Goal: Task Accomplishment & Management: Use online tool/utility

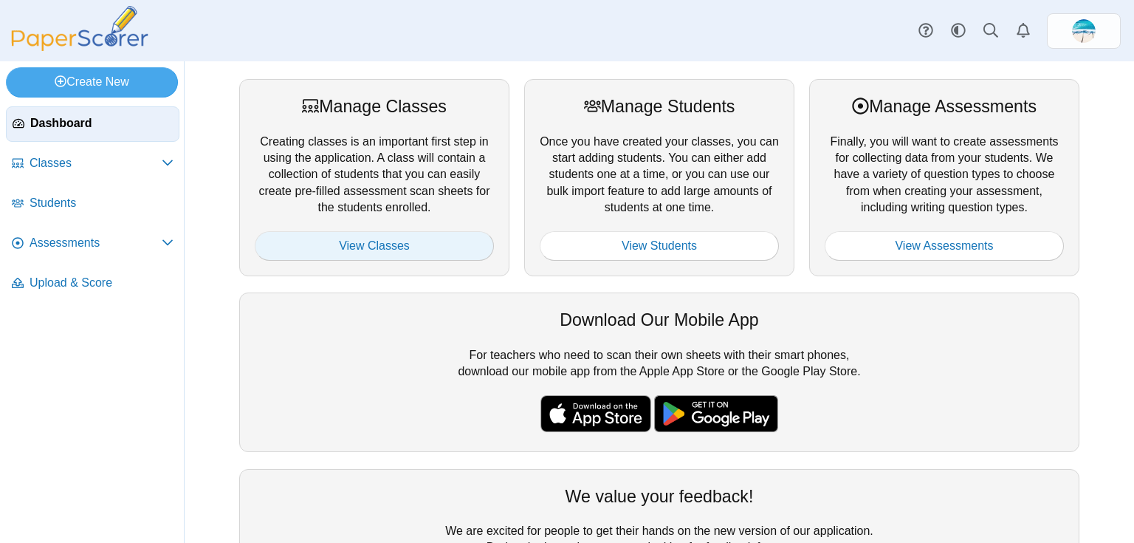
click at [399, 244] on link "View Classes" at bounding box center [374, 246] width 239 height 30
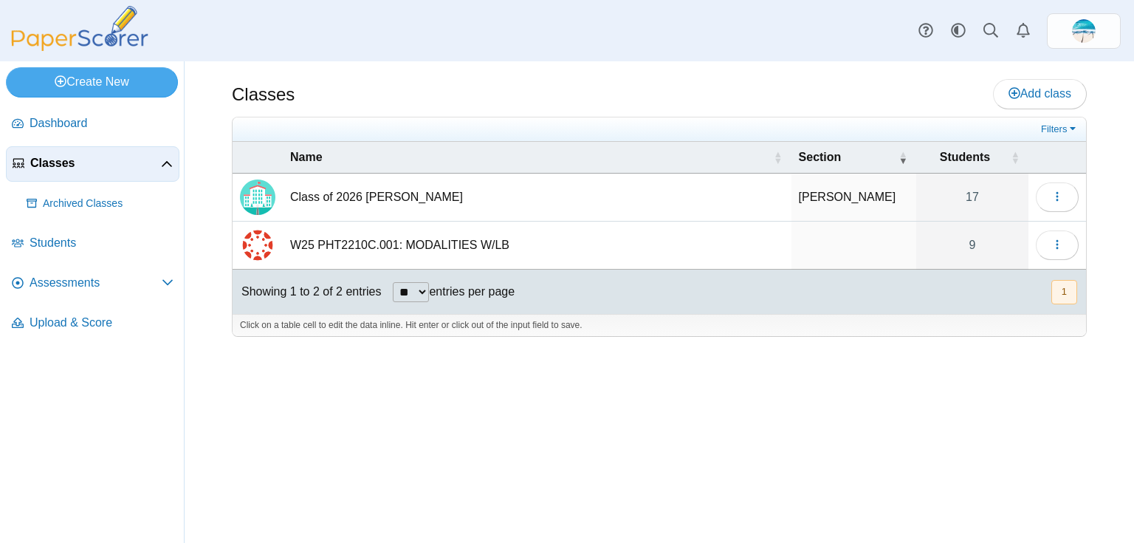
click at [399, 244] on td "W25 PHT2210C.001: MODALITIES W/LB" at bounding box center [537, 246] width 509 height 48
click at [1055, 239] on icon "button" at bounding box center [1058, 245] width 12 height 12
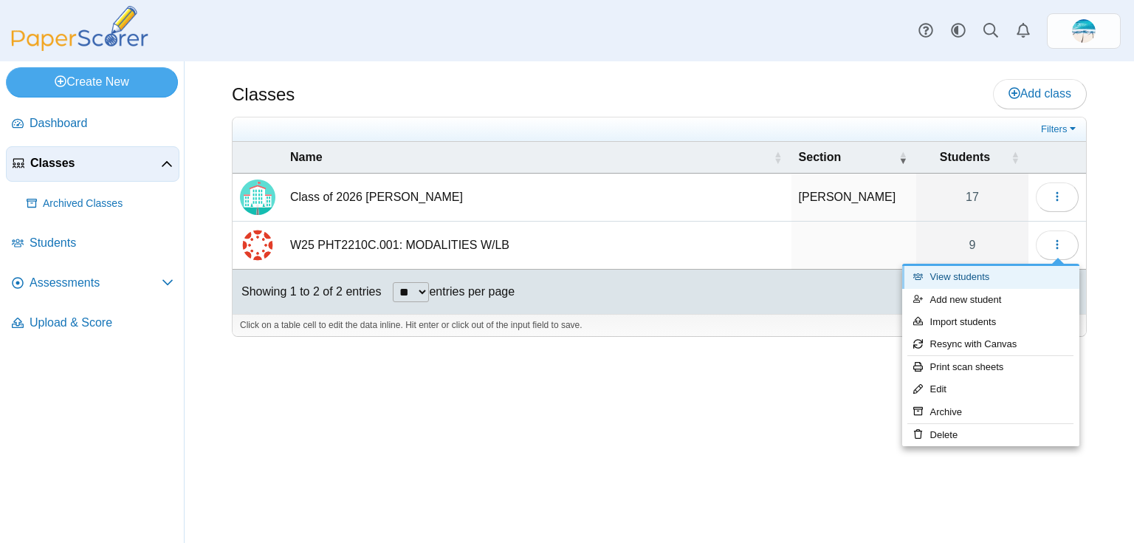
click at [981, 281] on link "View students" at bounding box center [990, 277] width 177 height 22
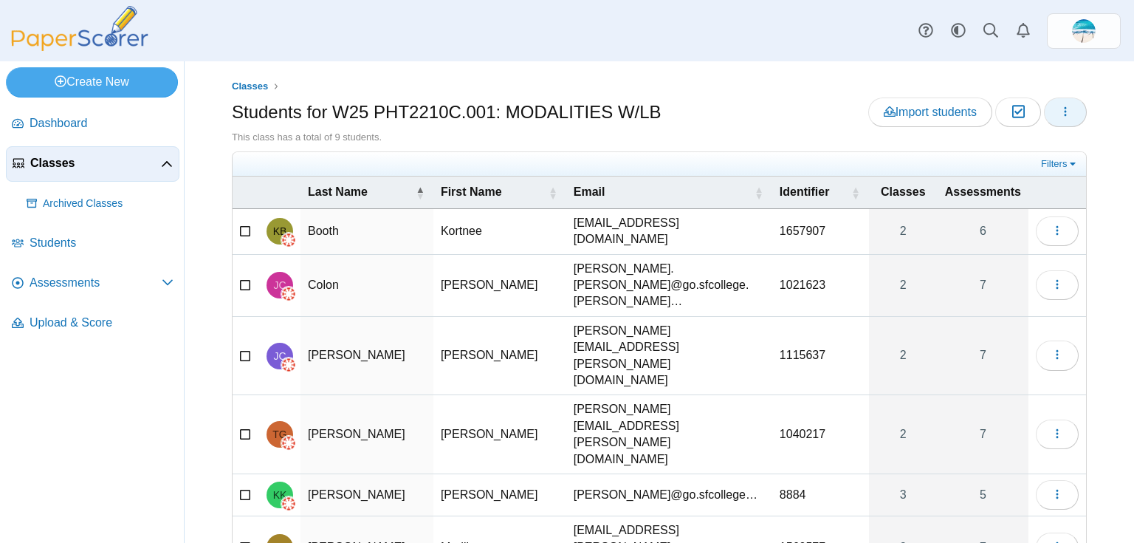
click at [1063, 113] on button "button" at bounding box center [1065, 112] width 43 height 30
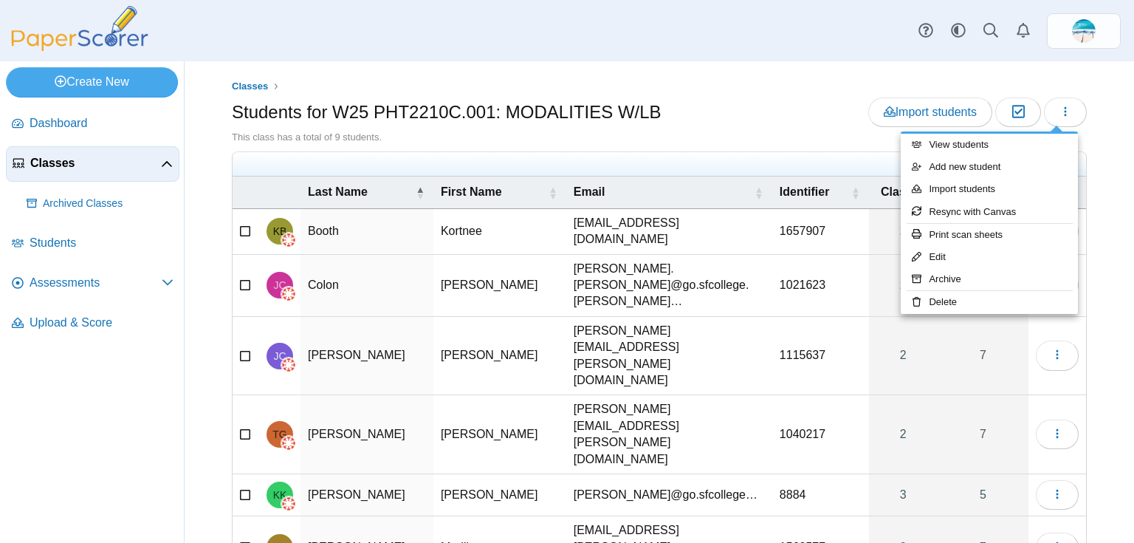
click at [757, 162] on ul at bounding box center [639, 164] width 798 height 15
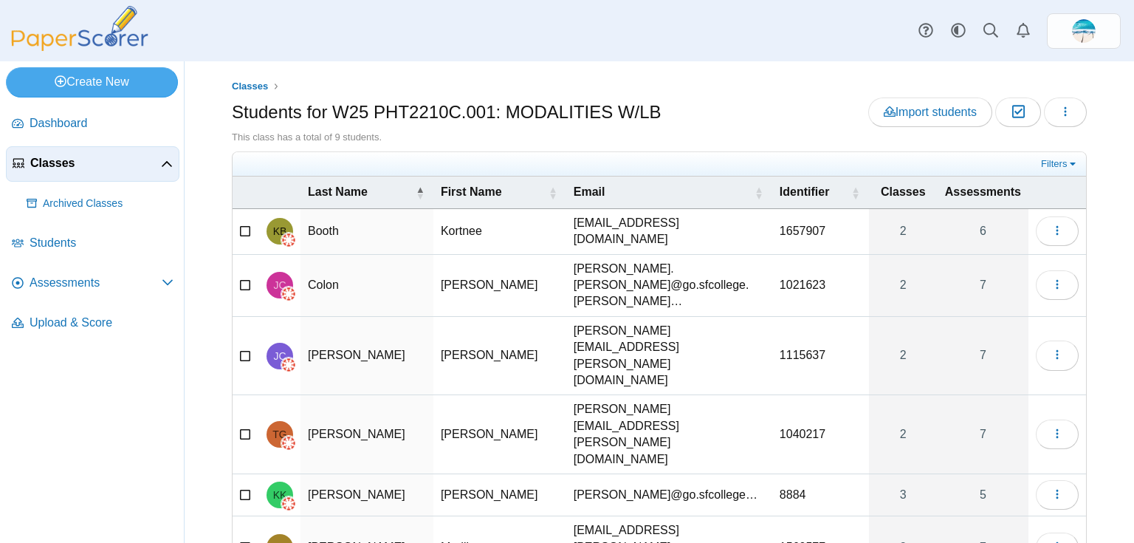
click at [248, 227] on icon at bounding box center [246, 229] width 12 height 10
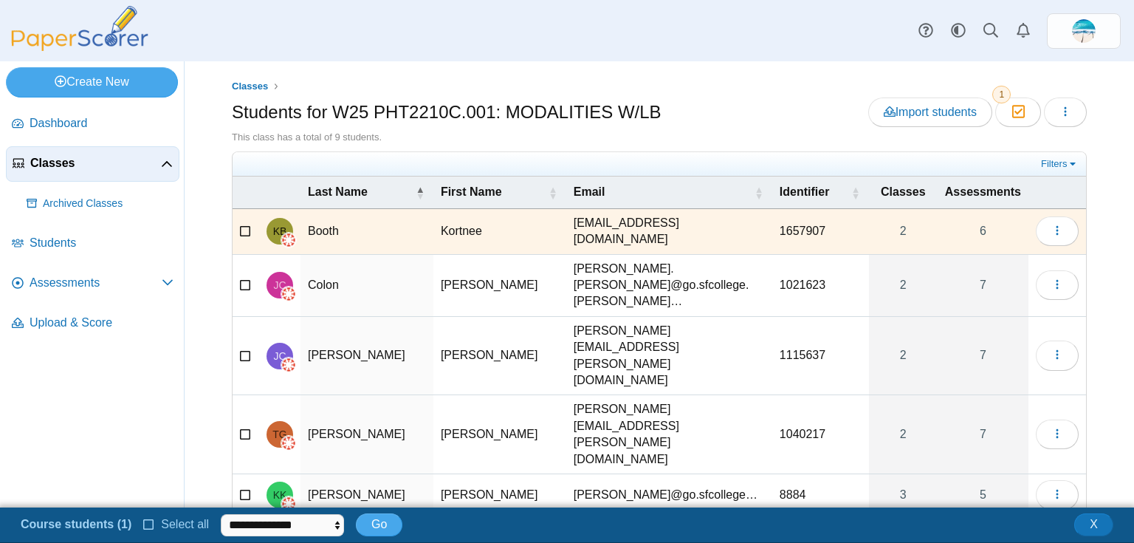
click at [246, 278] on icon at bounding box center [246, 283] width 12 height 10
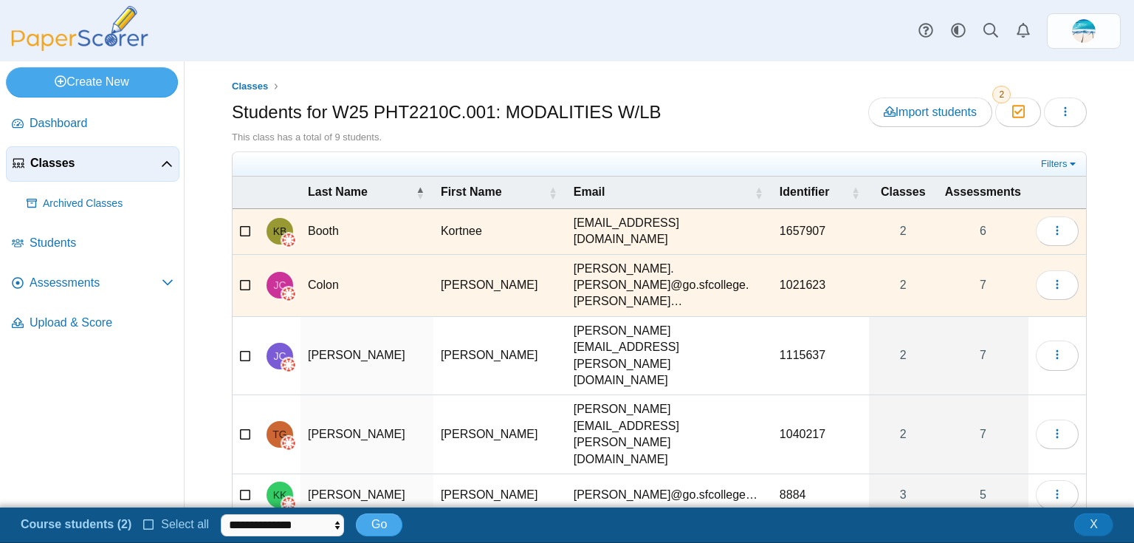
click at [250, 349] on icon at bounding box center [246, 354] width 12 height 10
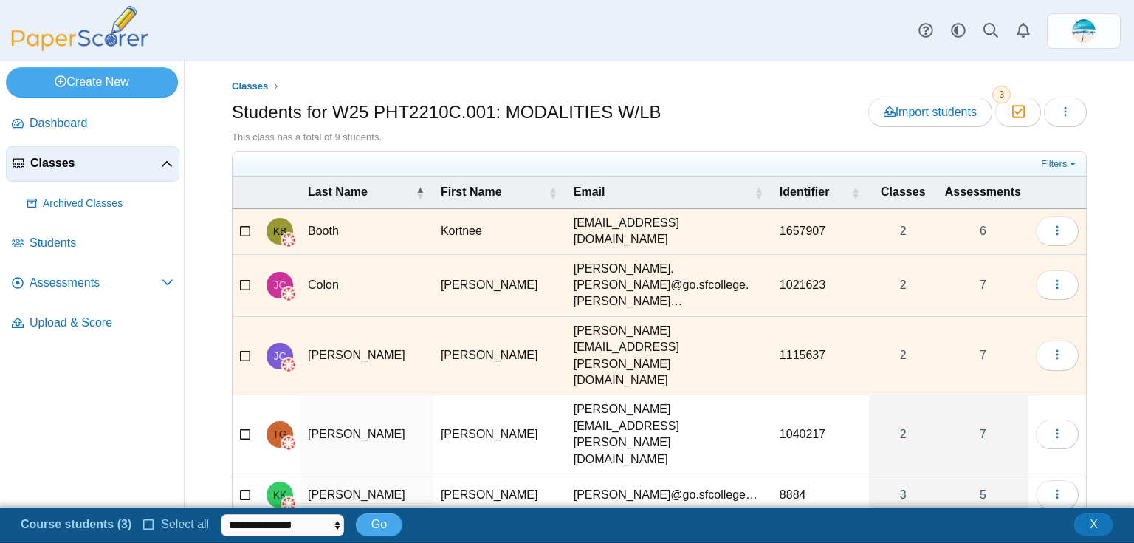
click at [244, 428] on icon at bounding box center [246, 433] width 12 height 10
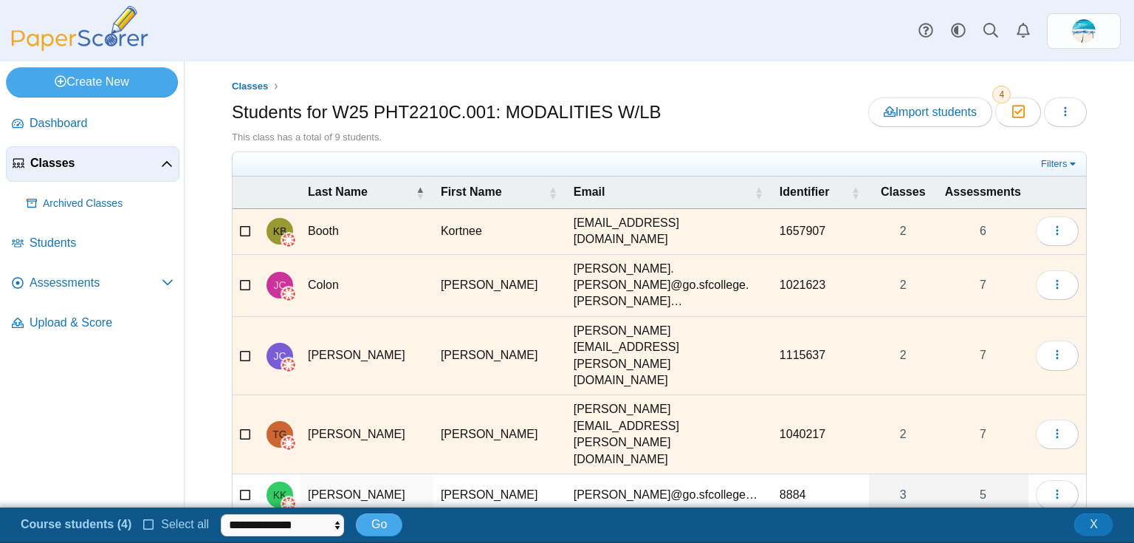
click at [242, 540] on icon at bounding box center [246, 545] width 12 height 10
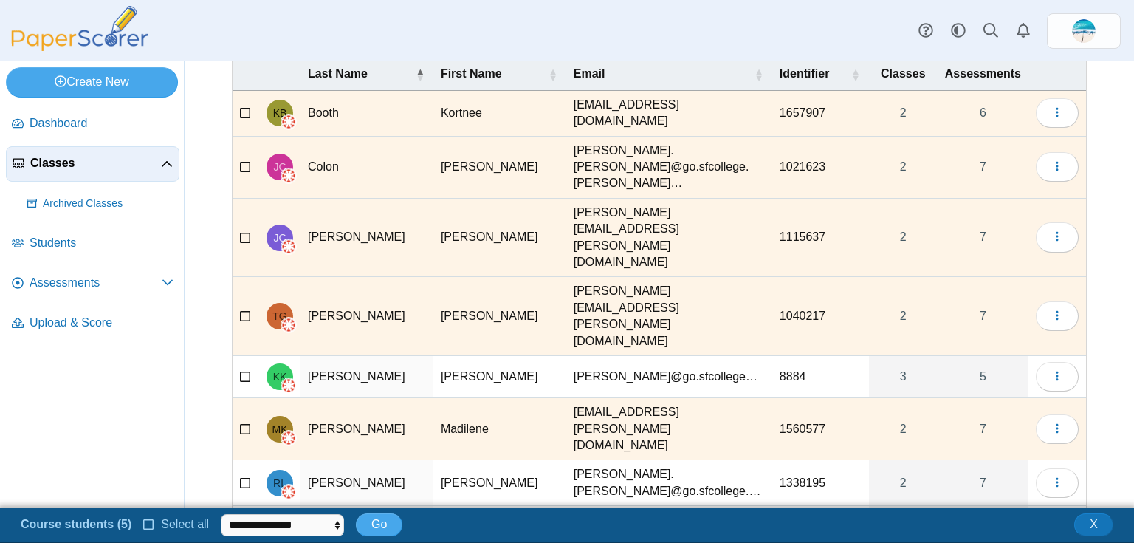
click at [247, 476] on icon at bounding box center [246, 481] width 12 height 10
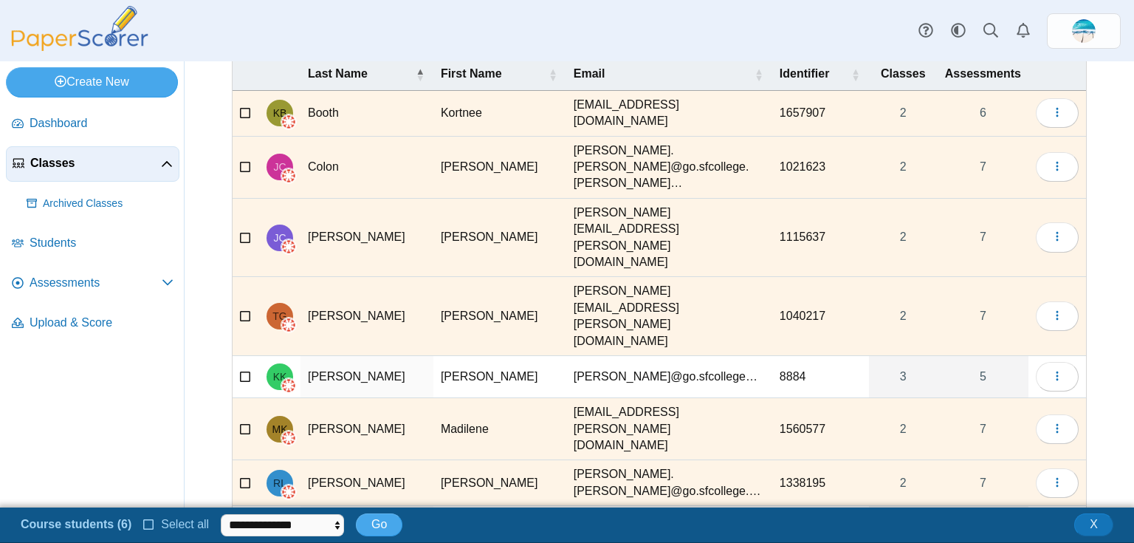
click at [248, 538] on icon at bounding box center [246, 543] width 12 height 10
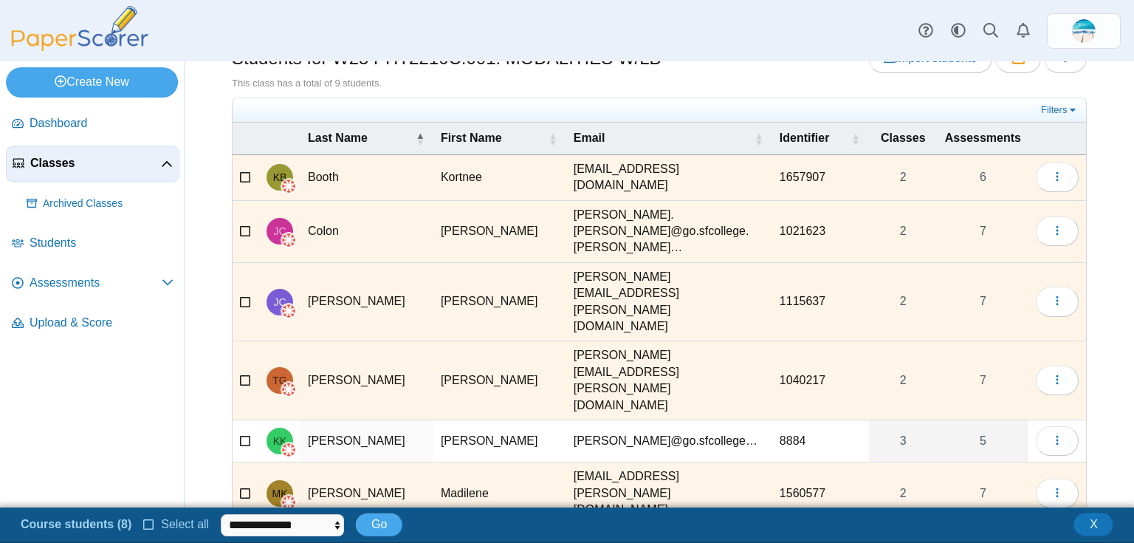
scroll to position [0, 0]
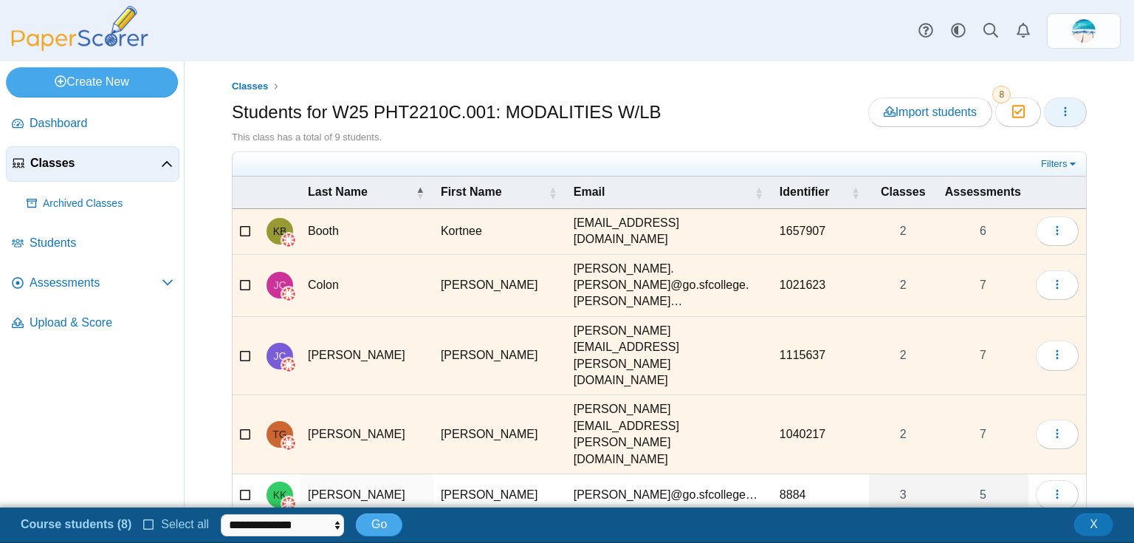
click at [1071, 123] on button "button" at bounding box center [1065, 112] width 43 height 30
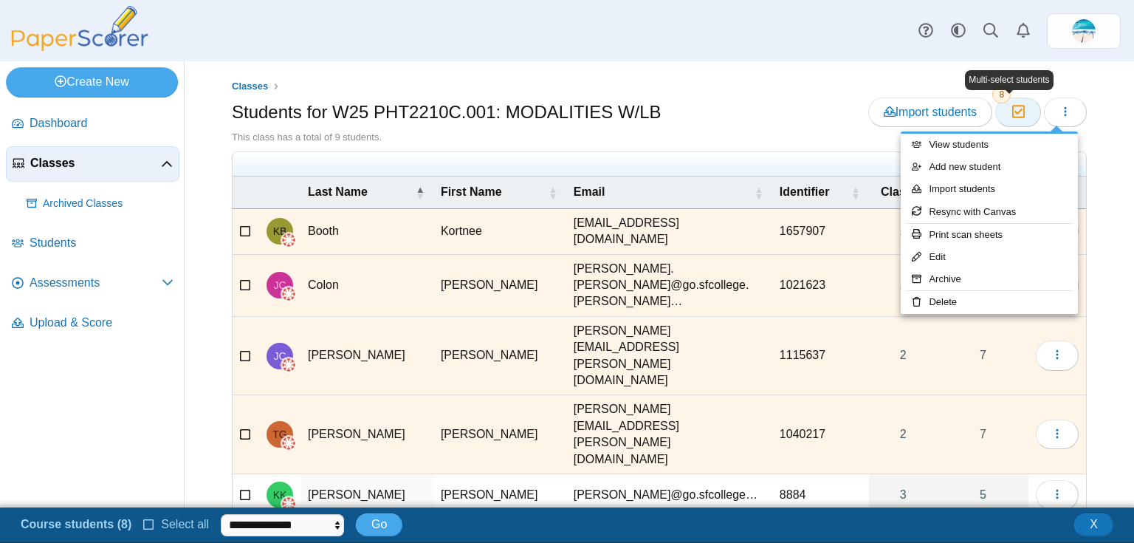
click at [1019, 112] on button "Moderation 8" at bounding box center [1017, 112] width 45 height 30
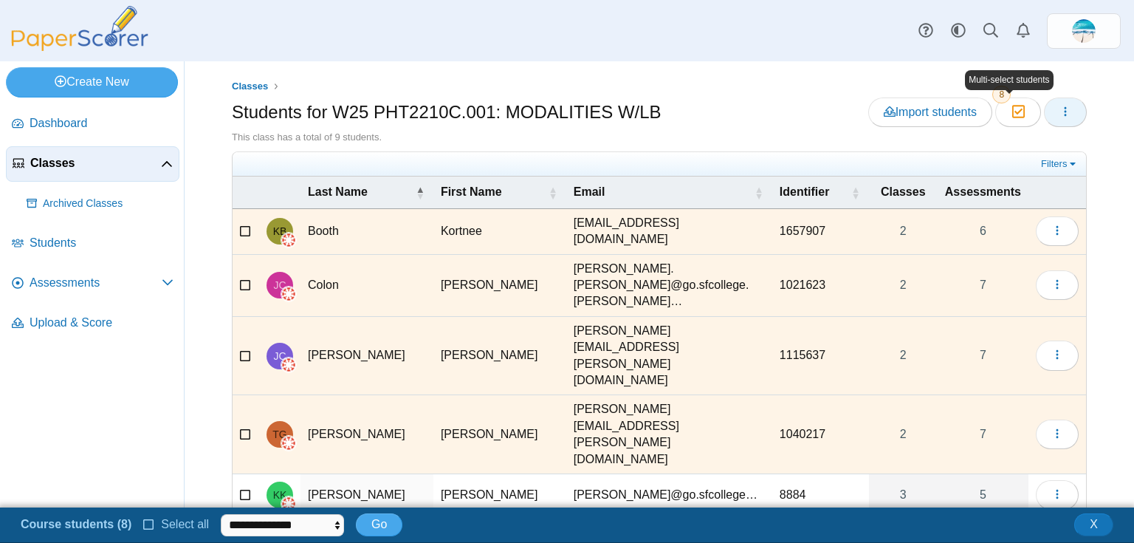
drag, startPoint x: 1022, startPoint y: 114, endPoint x: 1049, endPoint y: 115, distance: 26.6
click at [1049, 115] on button "button" at bounding box center [1065, 112] width 43 height 30
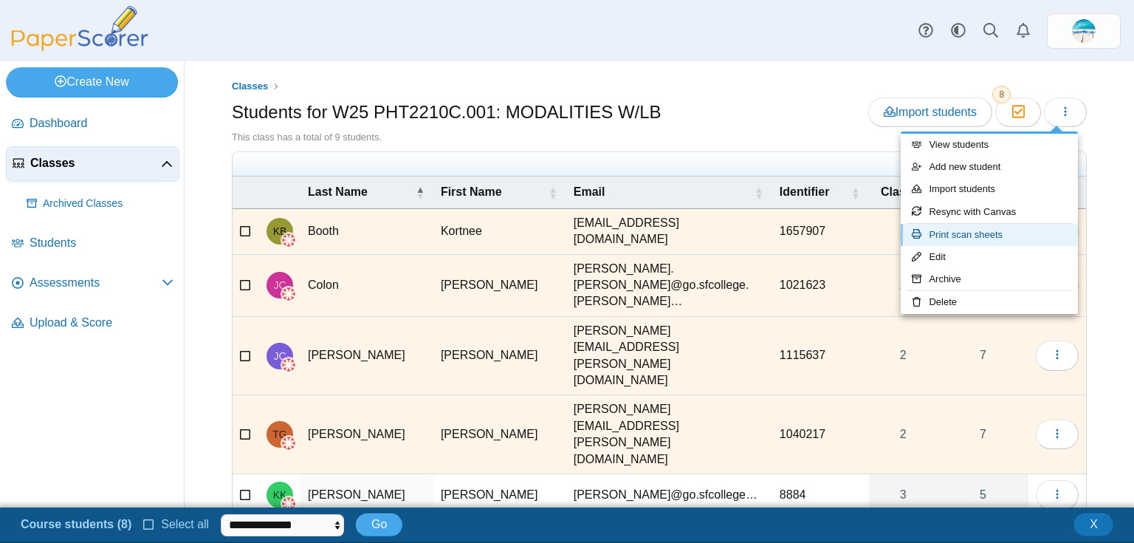
click at [1051, 237] on link "Print scan sheets" at bounding box center [989, 235] width 177 height 22
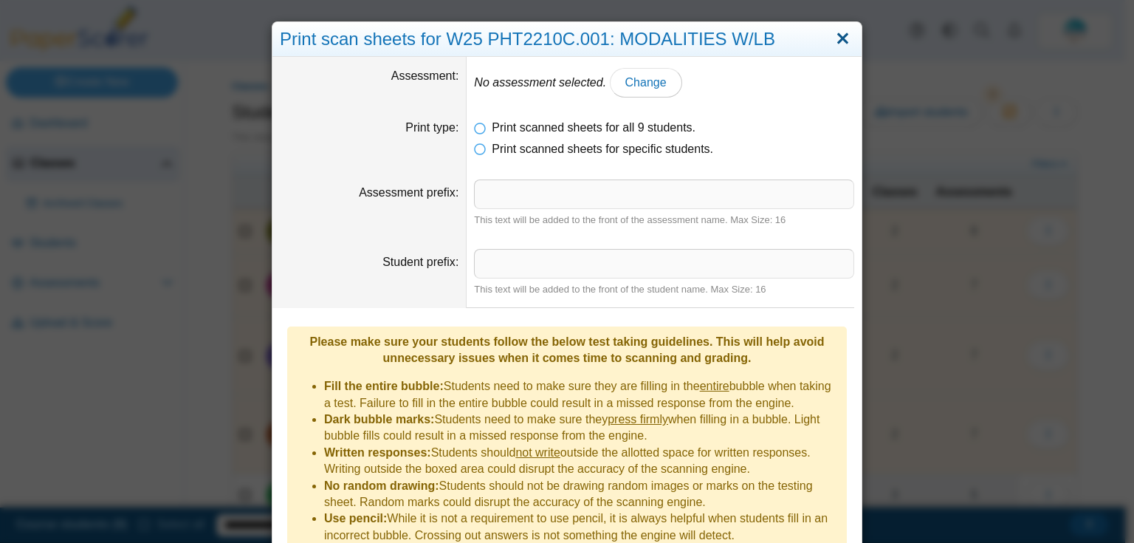
click at [836, 37] on link "Close" at bounding box center [843, 39] width 23 height 25
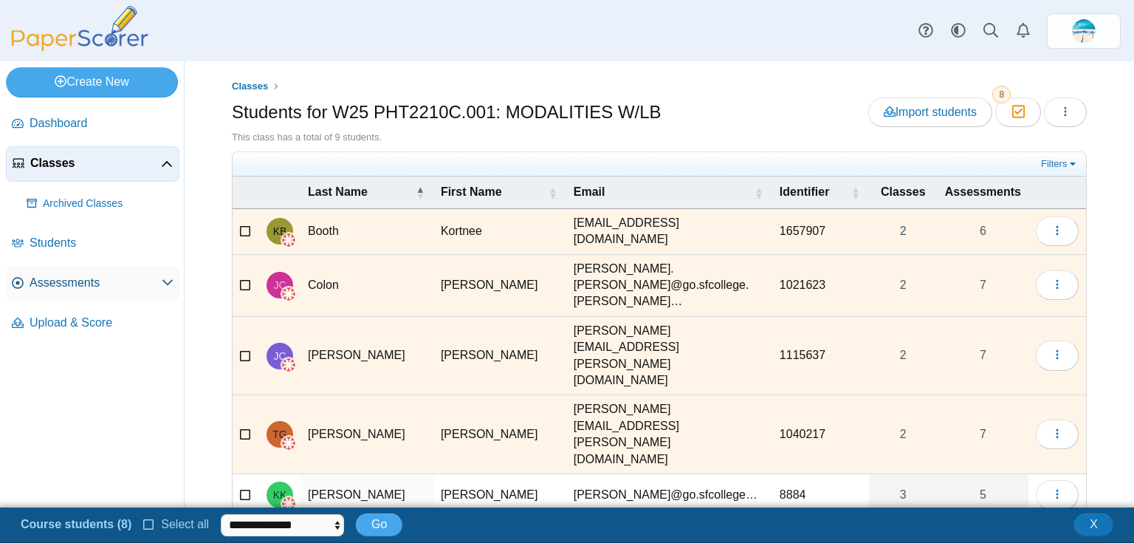
click at [87, 289] on span "Assessments" at bounding box center [96, 283] width 132 height 16
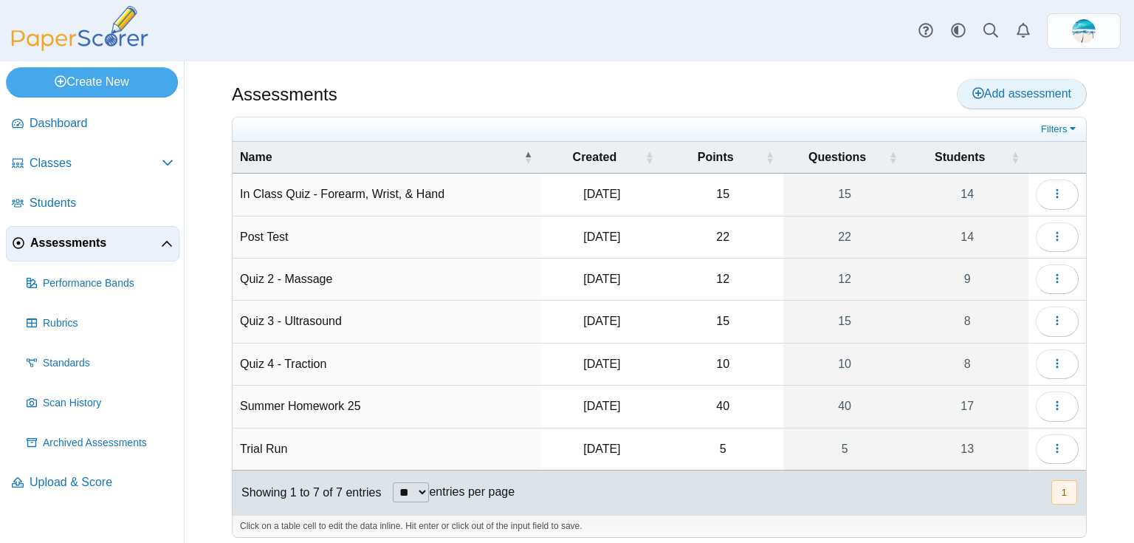
click at [1052, 88] on span "Add assessment" at bounding box center [1022, 93] width 99 height 13
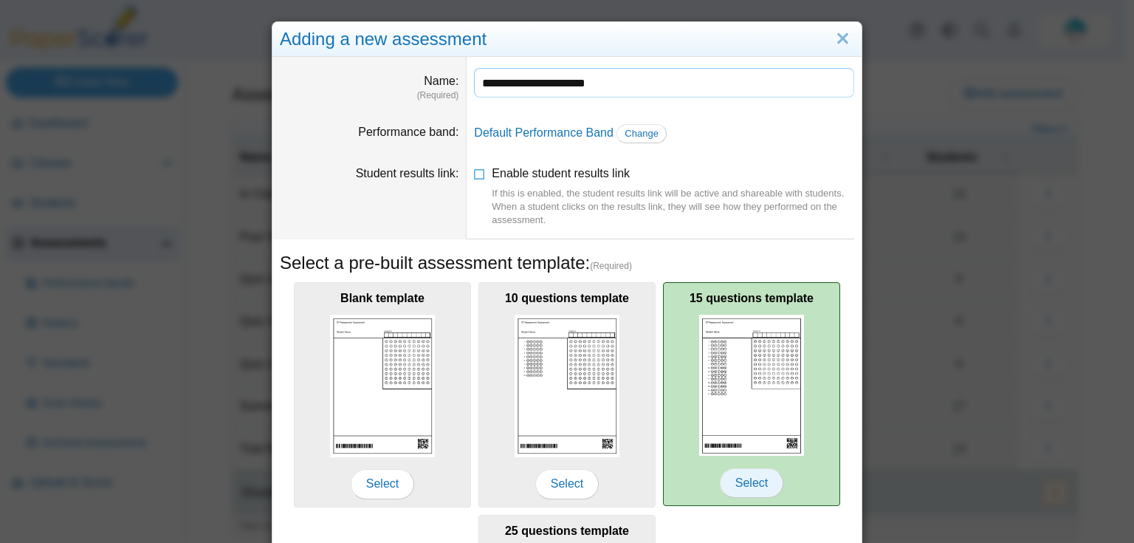
type input "**********"
click at [733, 484] on span "Select" at bounding box center [752, 483] width 64 height 30
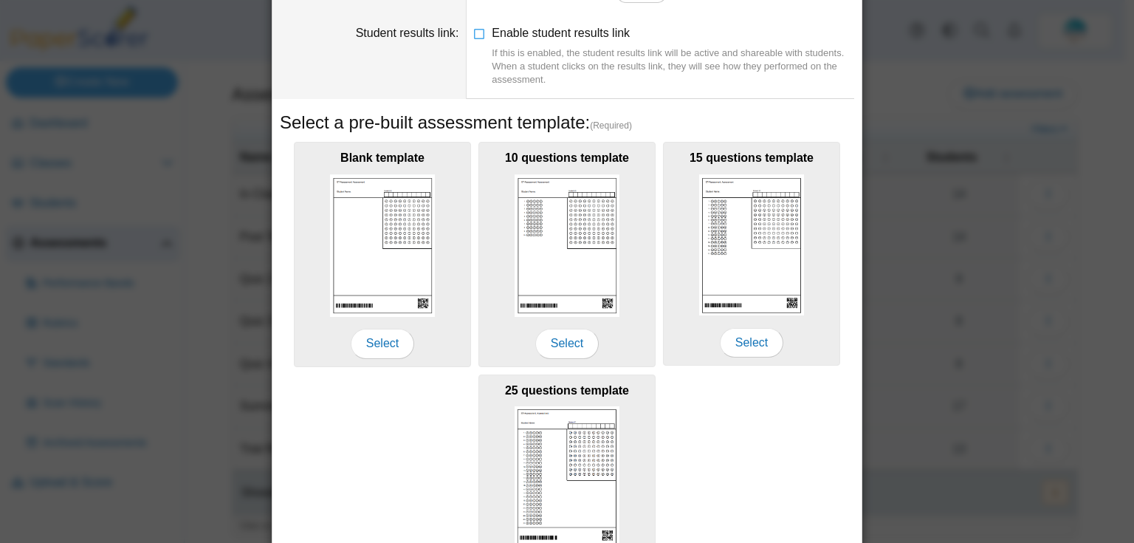
scroll to position [253, 0]
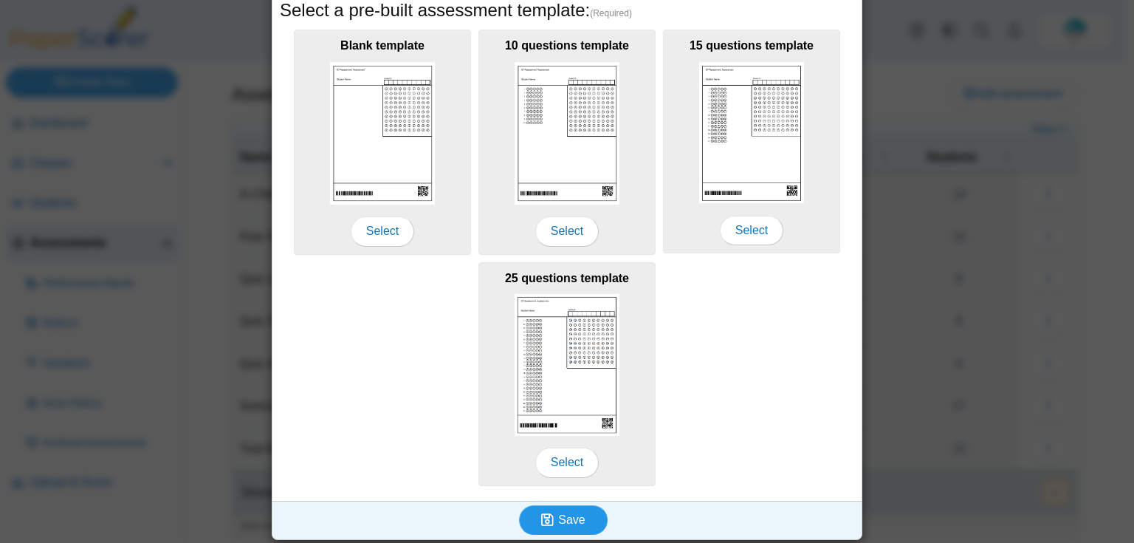
click at [586, 520] on button "Save" at bounding box center [563, 520] width 89 height 30
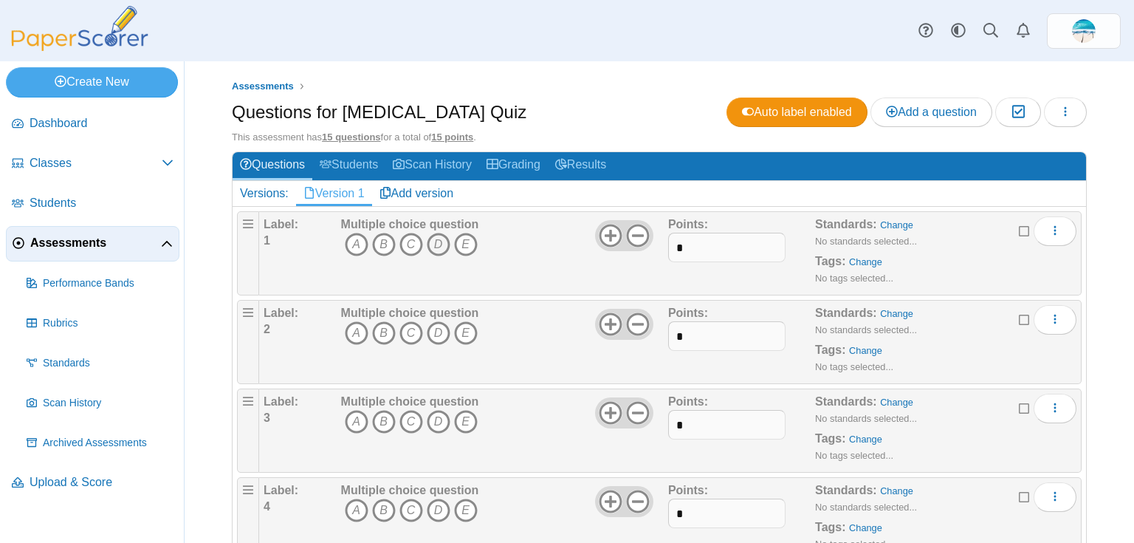
click at [444, 242] on icon "D" at bounding box center [439, 245] width 24 height 24
click at [464, 329] on icon "E" at bounding box center [466, 333] width 24 height 24
click at [408, 419] on icon "C" at bounding box center [412, 422] width 24 height 24
click at [412, 504] on icon "C" at bounding box center [412, 510] width 24 height 24
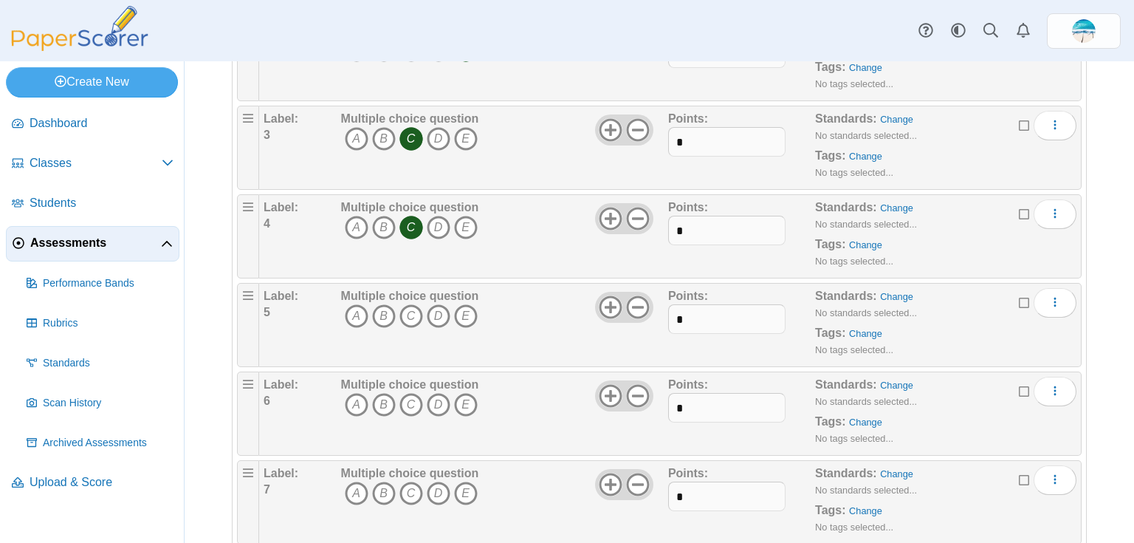
scroll to position [295, 0]
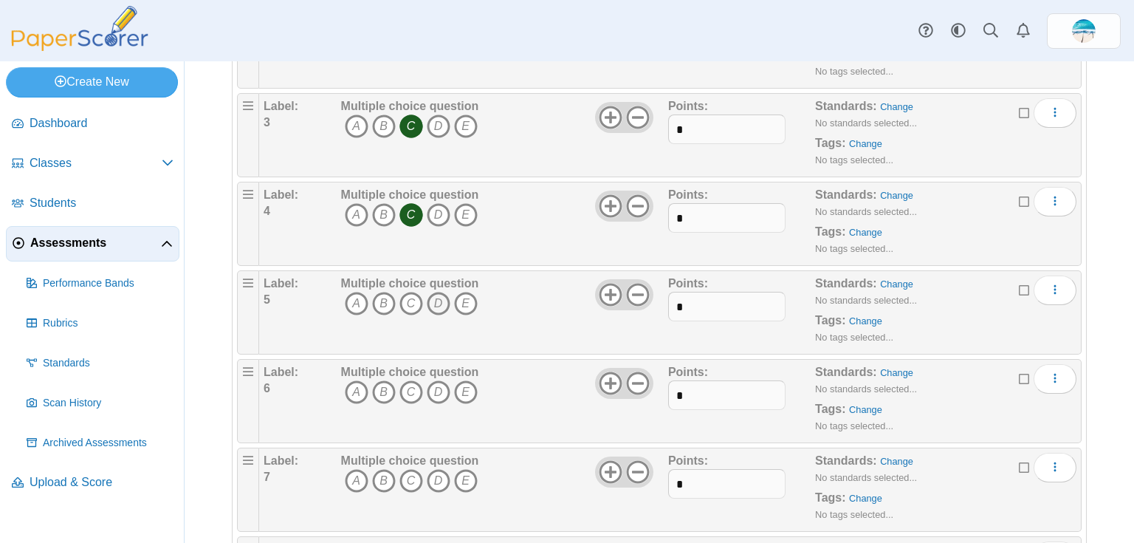
click at [440, 302] on icon "D" at bounding box center [439, 304] width 24 height 24
click at [386, 385] on icon "B" at bounding box center [384, 392] width 24 height 24
click at [440, 481] on icon "D" at bounding box center [439, 481] width 24 height 24
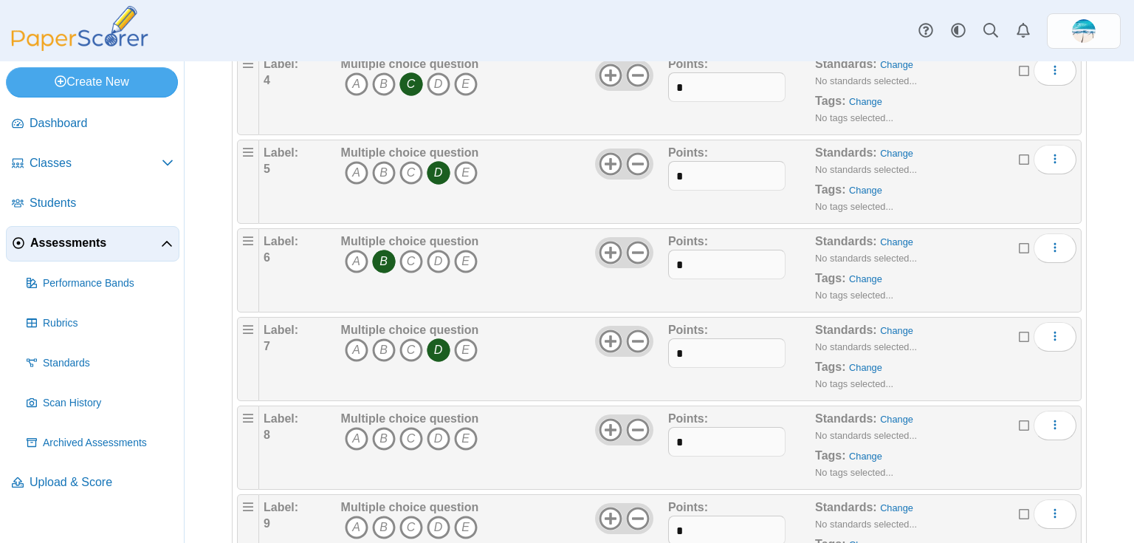
scroll to position [473, 0]
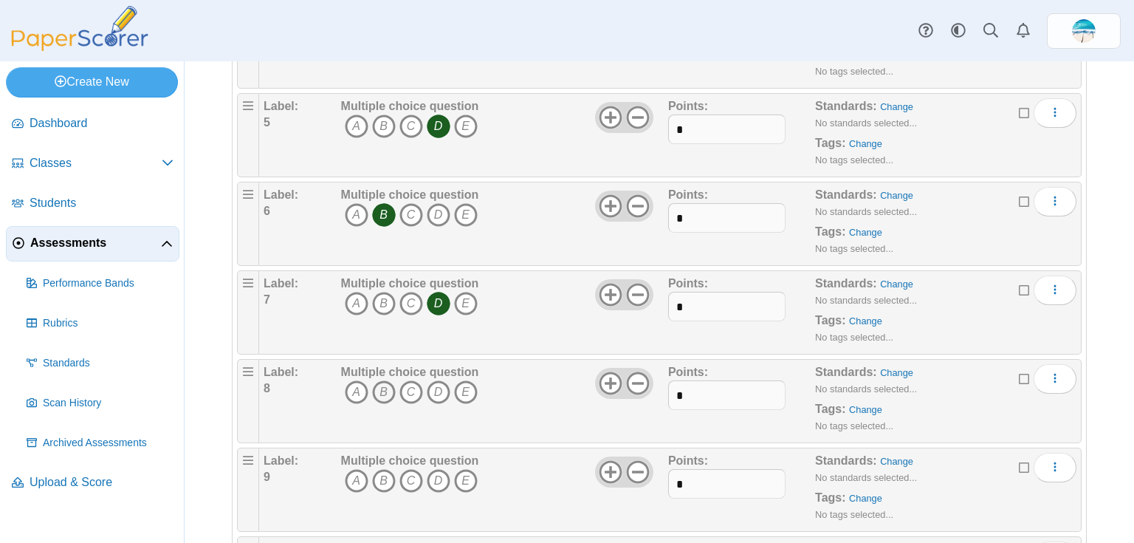
click at [381, 385] on icon "B" at bounding box center [384, 392] width 24 height 24
click at [357, 473] on icon "A" at bounding box center [357, 481] width 24 height 24
click at [385, 389] on icon "B" at bounding box center [384, 392] width 24 height 24
click at [409, 469] on icon "C" at bounding box center [412, 481] width 24 height 24
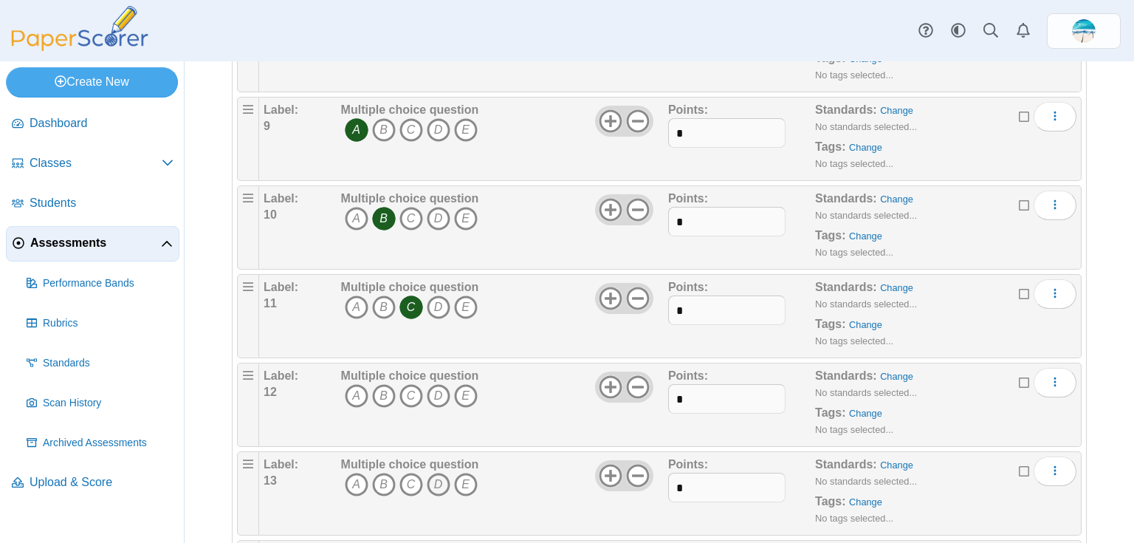
scroll to position [827, 0]
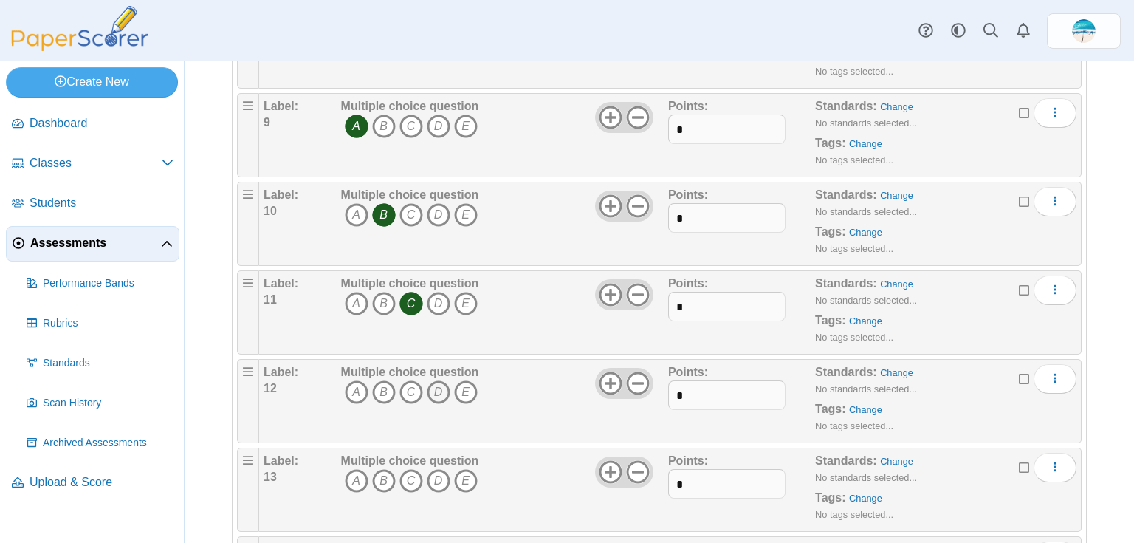
click at [440, 392] on icon "D" at bounding box center [439, 392] width 24 height 24
click at [385, 473] on icon "B" at bounding box center [384, 481] width 24 height 24
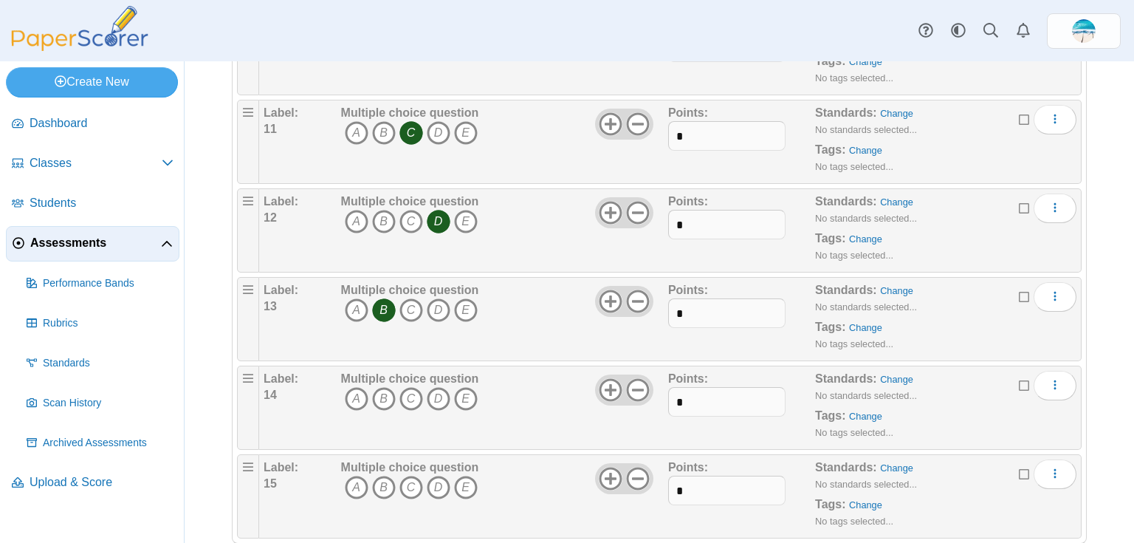
scroll to position [1004, 0]
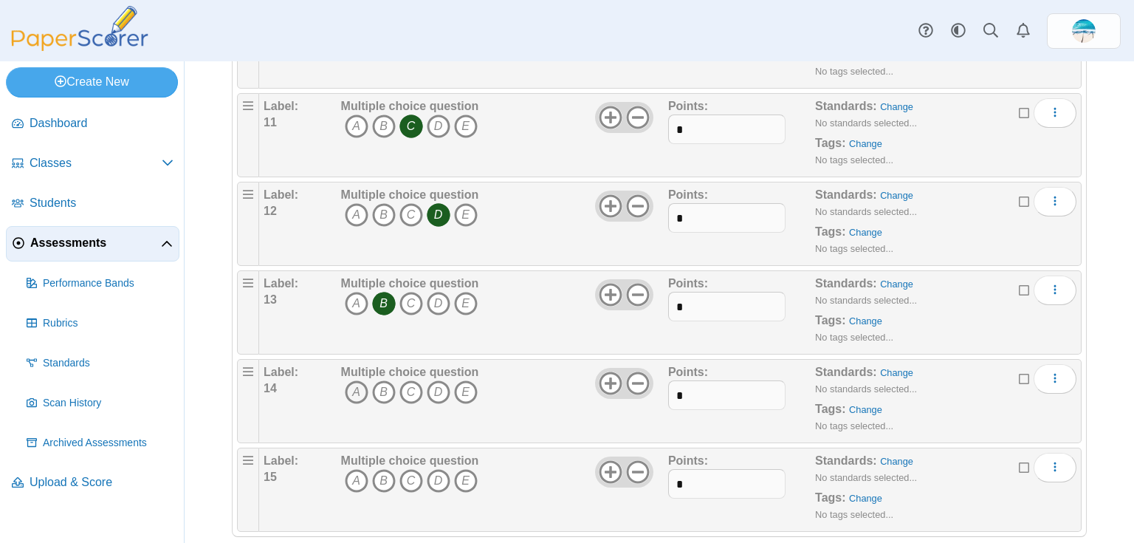
click at [355, 393] on icon "A" at bounding box center [357, 392] width 24 height 24
click at [407, 470] on icon "C" at bounding box center [412, 481] width 24 height 24
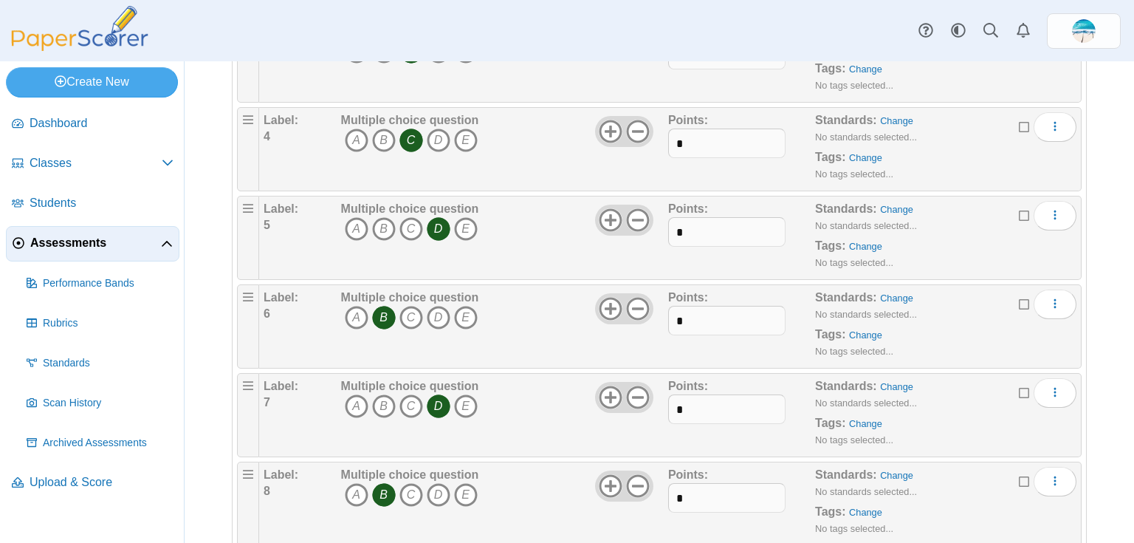
scroll to position [0, 0]
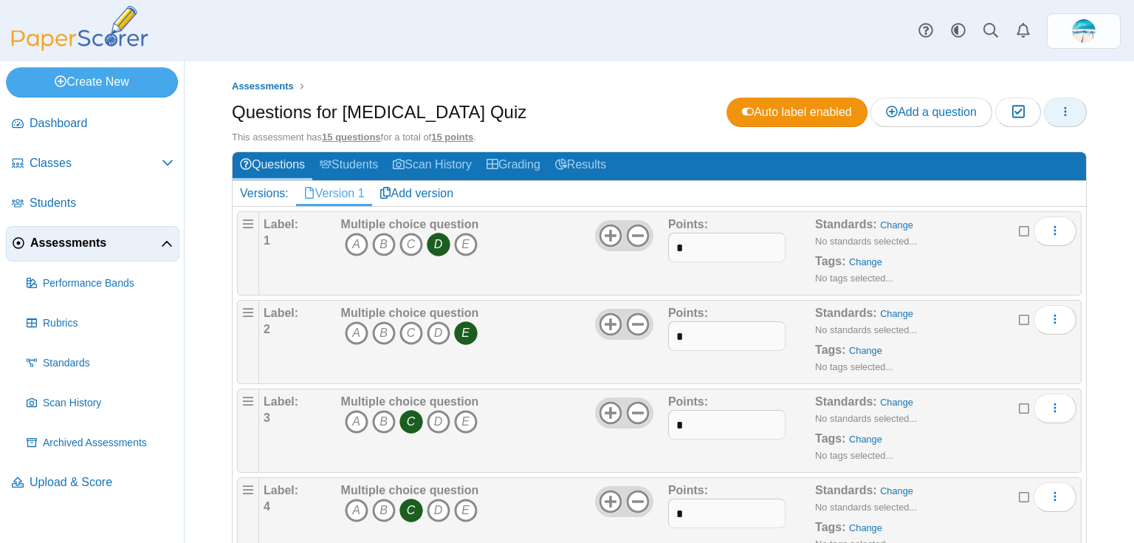
click at [1060, 112] on icon "button" at bounding box center [1066, 112] width 12 height 12
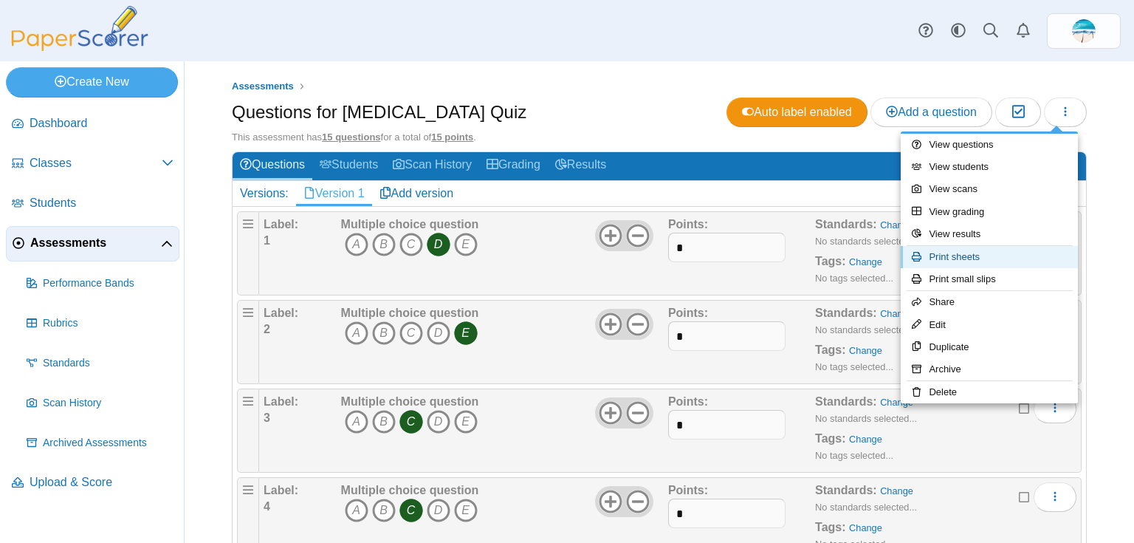
click at [993, 253] on link "Print sheets" at bounding box center [989, 257] width 177 height 22
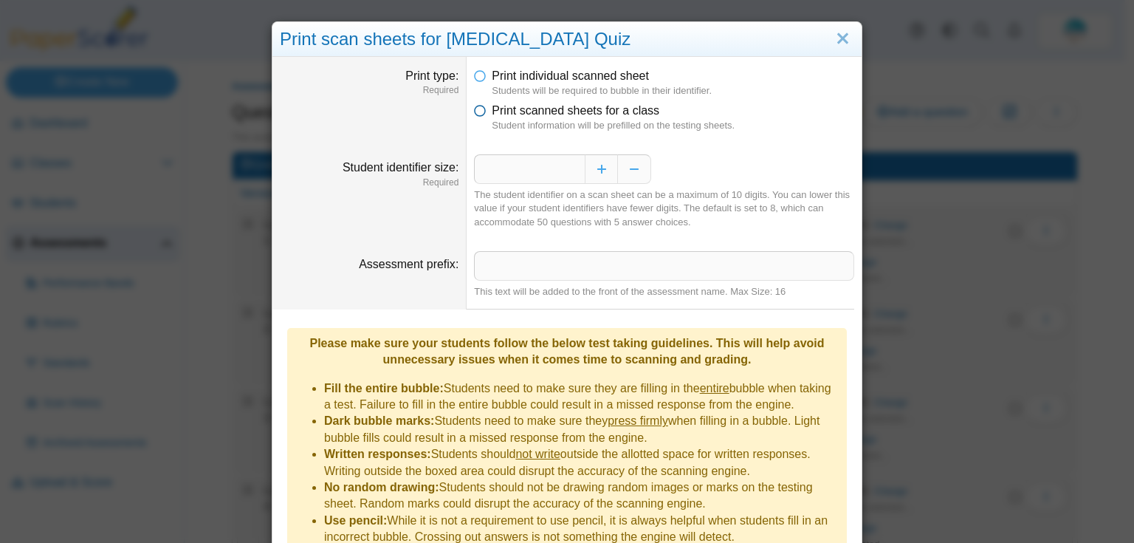
click at [479, 113] on icon at bounding box center [480, 108] width 12 height 10
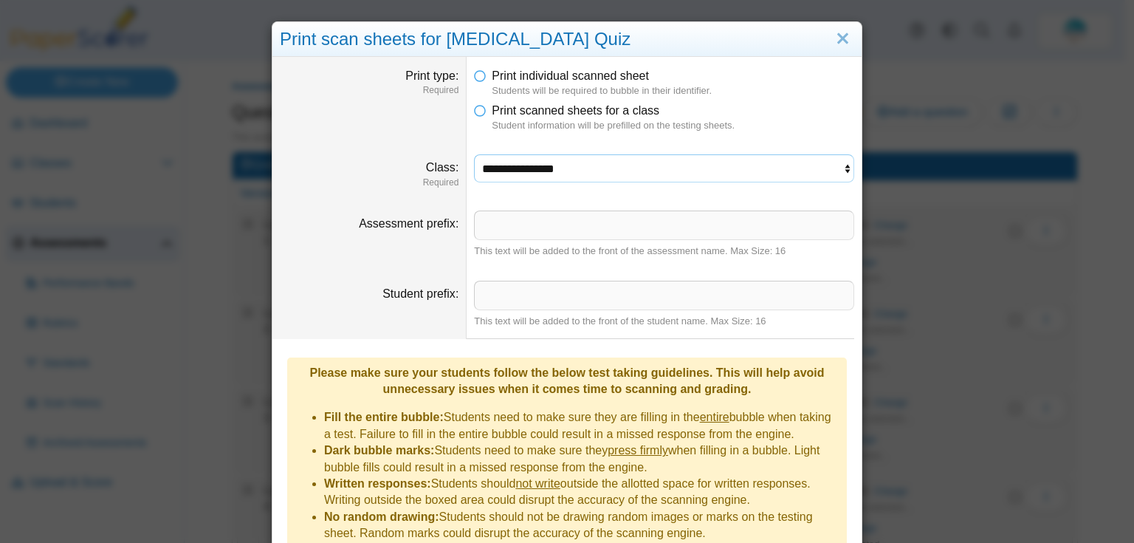
click at [502, 168] on select "**********" at bounding box center [664, 168] width 380 height 28
select select "**********"
click at [474, 154] on select "**********" at bounding box center [664, 168] width 380 height 28
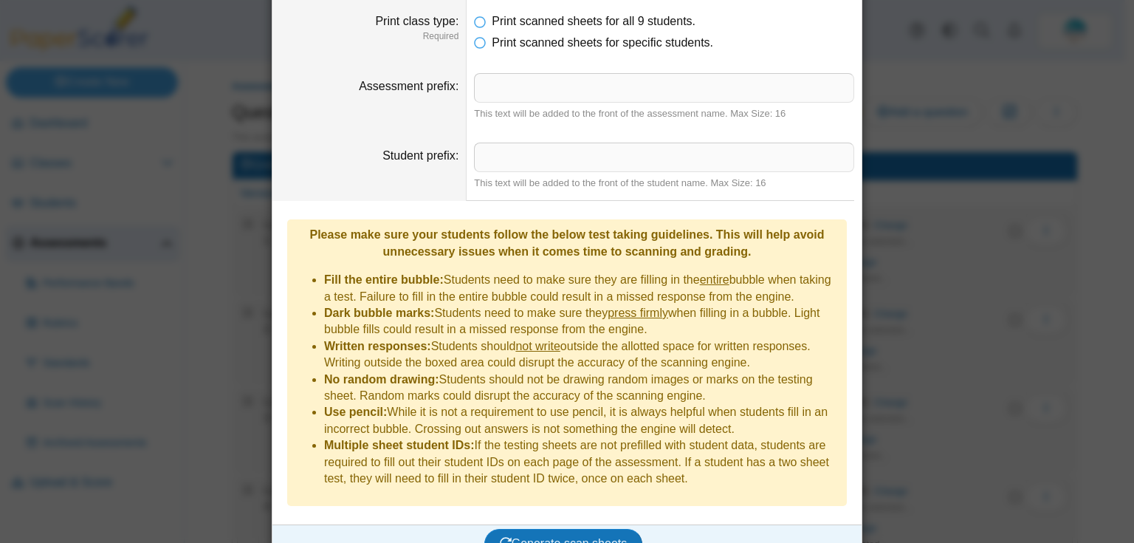
scroll to position [201, 0]
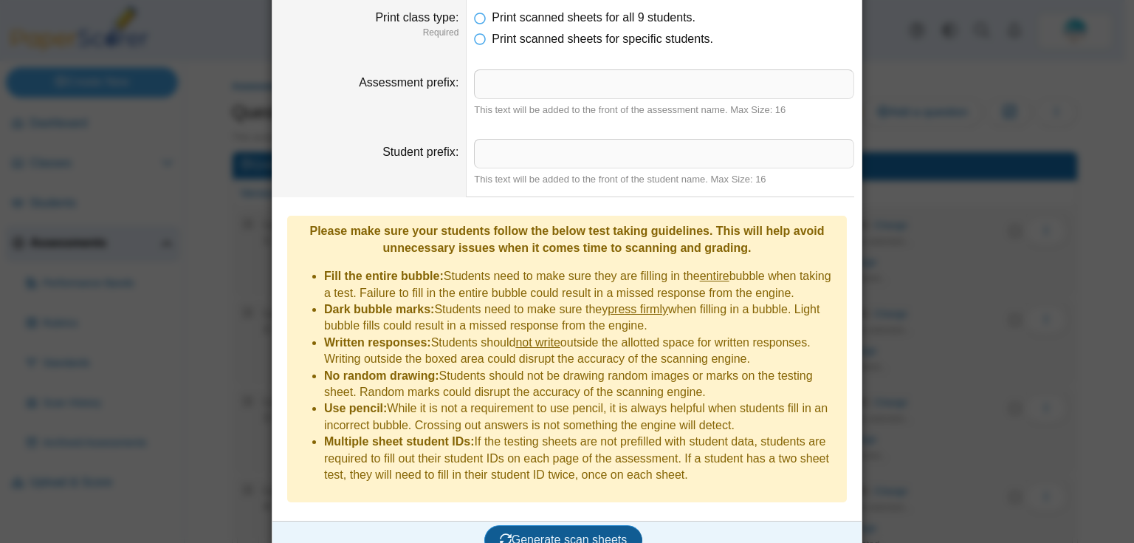
click at [588, 533] on span "Generate scan sheets" at bounding box center [564, 539] width 128 height 13
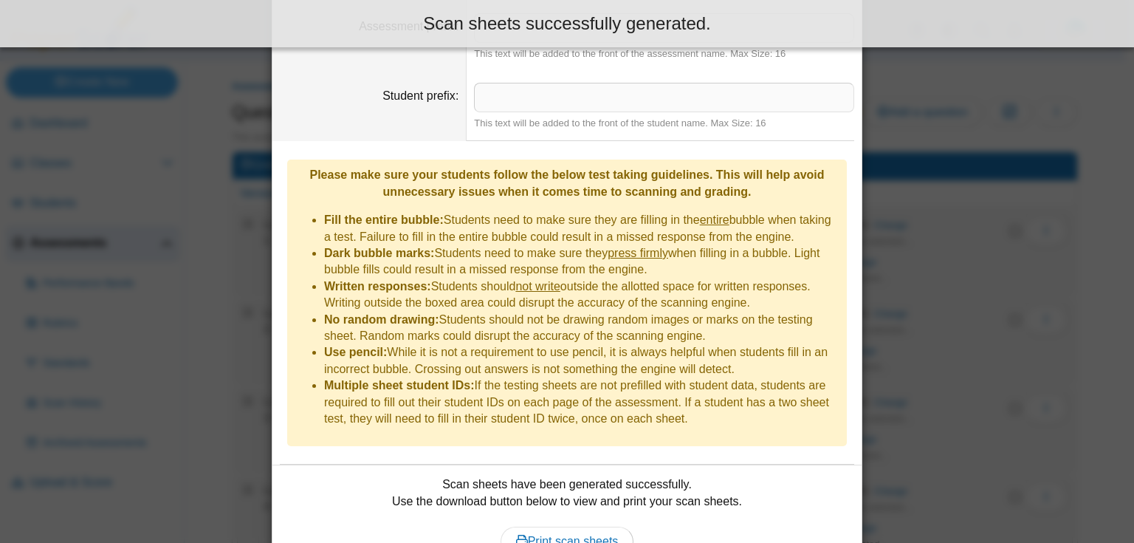
scroll to position [319, 0]
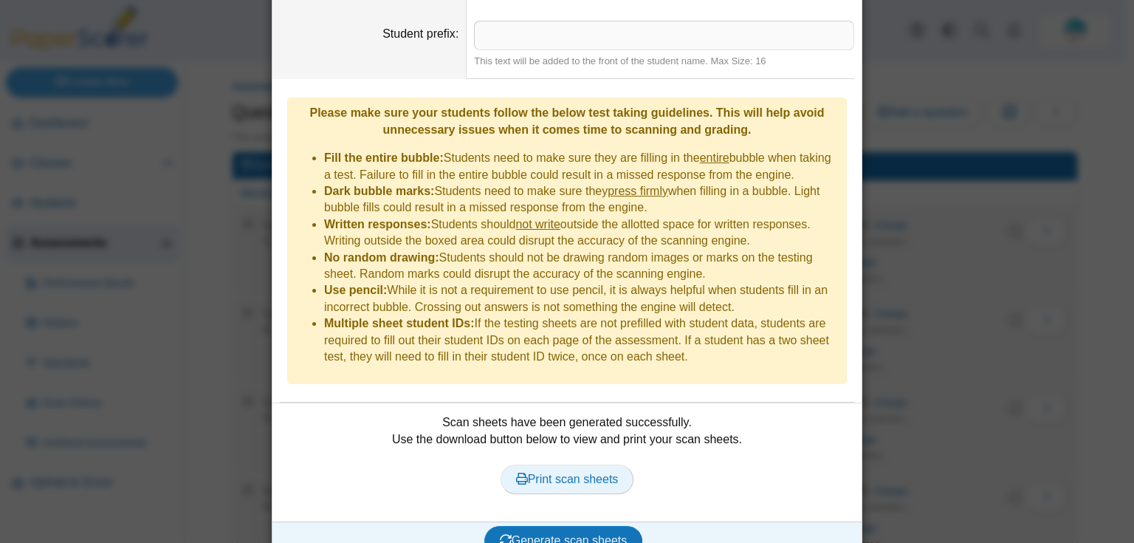
click at [575, 473] on span "Print scan sheets" at bounding box center [567, 479] width 103 height 13
click at [583, 534] on span "Generate scan sheets" at bounding box center [564, 540] width 128 height 13
click at [609, 473] on span "Print scan sheets" at bounding box center [567, 479] width 103 height 13
